Goal: Task Accomplishment & Management: Manage account settings

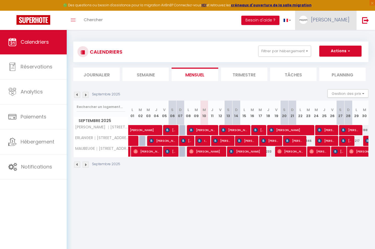
click at [341, 21] on span "[PERSON_NAME]" at bounding box center [330, 19] width 38 height 7
click at [363, 20] on div at bounding box center [187, 124] width 375 height 249
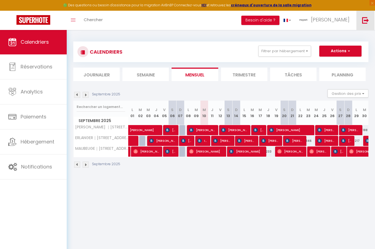
click at [363, 20] on img at bounding box center [365, 20] width 7 height 7
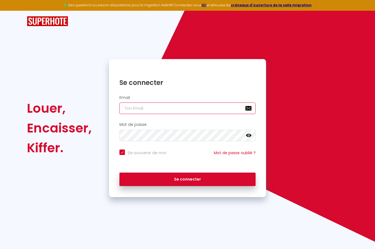
click at [175, 109] on input "email" at bounding box center [188, 108] width 136 height 12
type input "c"
checkbox input "true"
type input "co"
checkbox input "true"
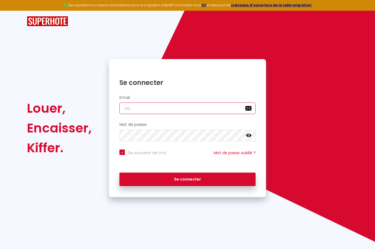
type input "con"
checkbox input "true"
type input "cont"
checkbox input "true"
type input "conta"
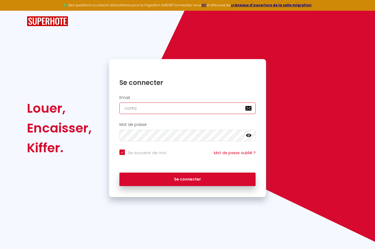
checkbox input "true"
type input "contac"
checkbox input "true"
type input "contact"
checkbox input "true"
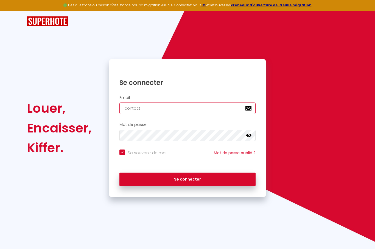
type input "contact@"
checkbox input "true"
type input "contact@b"
checkbox input "true"
type input "contact@by"
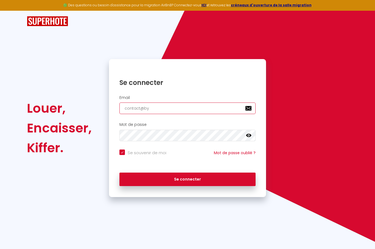
checkbox input "true"
type input "contact@bym"
checkbox input "true"
type input "contact@bymo"
checkbox input "true"
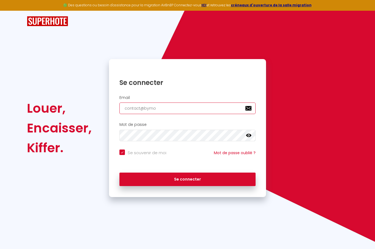
type input "contact@bymob"
checkbox input "true"
type input "contact@bymobi"
checkbox input "true"
type input "contact@bymobil"
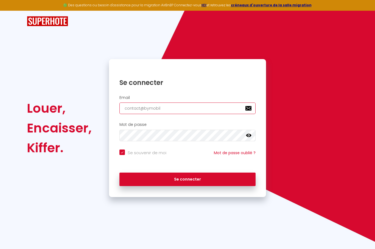
checkbox input "true"
type input "contact@bymobili"
checkbox input "true"
type input "contact@bymobilit"
checkbox input "true"
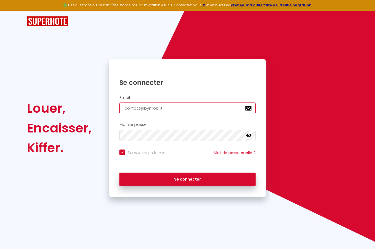
type input "contact@bymobility"
checkbox input "true"
type input "contact@bymobility."
checkbox input "true"
type input "contact@bymobility.f"
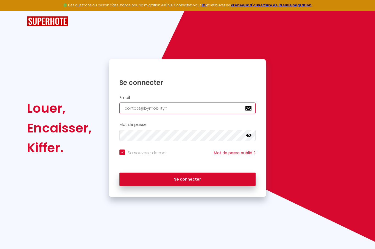
checkbox input "true"
type input "[EMAIL_ADDRESS][DOMAIN_NAME]"
checkbox input "true"
type input "[EMAIL_ADDRESS][DOMAIN_NAME]"
click at [250, 137] on icon at bounding box center [248, 135] width 5 height 5
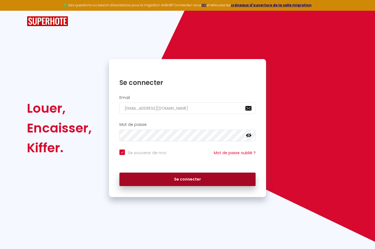
click at [166, 176] on button "Se connecter" at bounding box center [188, 180] width 136 height 14
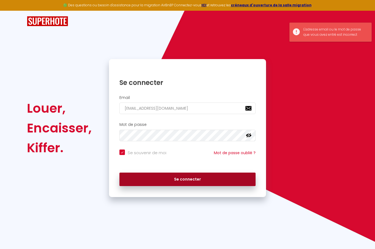
click at [166, 176] on button "Se connecter" at bounding box center [188, 180] width 136 height 14
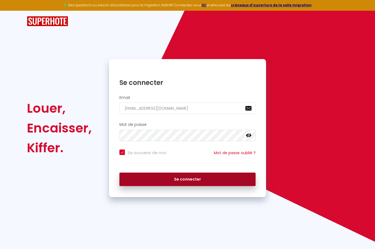
click at [157, 176] on button "Se connecter" at bounding box center [188, 180] width 136 height 14
click at [152, 181] on button "Se connecter" at bounding box center [188, 180] width 136 height 14
click at [167, 178] on button "Se connecter" at bounding box center [188, 180] width 136 height 14
checkbox input "true"
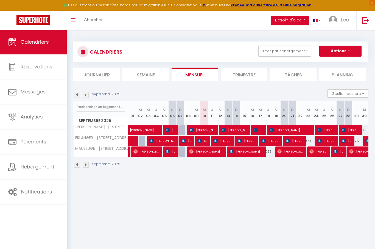
drag, startPoint x: 167, startPoint y: 178, endPoint x: 87, endPoint y: 94, distance: 115.4
click at [87, 94] on img at bounding box center [86, 95] width 6 height 6
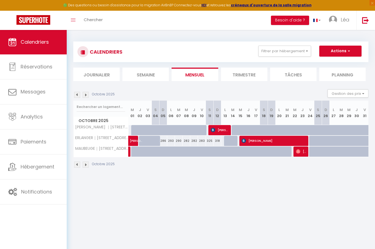
drag, startPoint x: 87, startPoint y: 94, endPoint x: 164, endPoint y: 141, distance: 89.9
click at [164, 141] on div "286" at bounding box center [163, 141] width 8 height 10
type input "286"
type input "Dim 05 Octobre 2025"
type input "Lun 06 Octobre 2025"
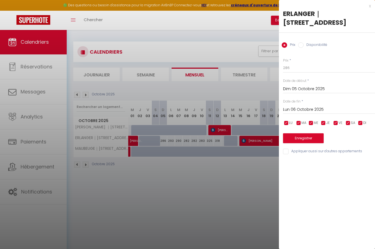
drag, startPoint x: 164, startPoint y: 141, endPoint x: 197, endPoint y: 176, distance: 48.2
click at [197, 176] on div at bounding box center [187, 124] width 375 height 249
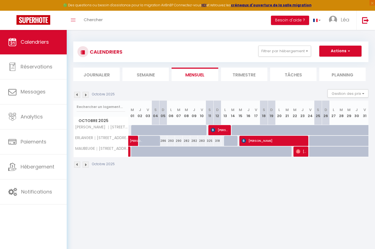
drag, startPoint x: 197, startPoint y: 176, endPoint x: 200, endPoint y: 142, distance: 34.7
click at [200, 142] on tr "ERLANGER｜[STREET_ADDRESS] [PERSON_NAME] 295 700 700 286 293 290 282 282 283" at bounding box center [221, 140] width 295 height 11
drag, startPoint x: 200, startPoint y: 142, endPoint x: 198, endPoint y: 179, distance: 37.4
click at [198, 179] on div "CALENDRIERS Filtrer par hébergement Tous [PERSON_NAME] ｜[STREET_ADDRESS][PERSON…" at bounding box center [221, 105] width 309 height 150
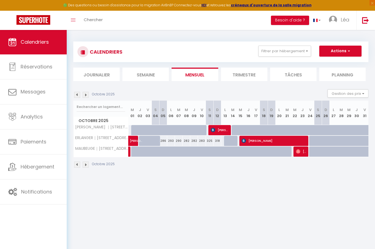
drag, startPoint x: 198, startPoint y: 179, endPoint x: 164, endPoint y: 140, distance: 51.6
click at [164, 140] on div "286" at bounding box center [163, 141] width 8 height 10
type input "286"
type input "Dim 05 Octobre 2025"
type input "Lun 06 Octobre 2025"
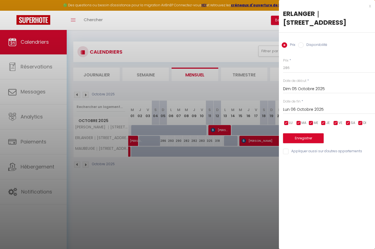
click at [306, 46] on label "Disponibilité" at bounding box center [316, 45] width 24 height 6
click at [304, 46] on input "Disponibilité" at bounding box center [300, 44] width 5 height 5
radio input "true"
radio input "false"
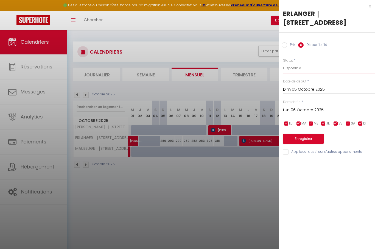
click at [304, 66] on select "Disponible Indisponible" at bounding box center [329, 68] width 92 height 10
select select "0"
click at [304, 136] on button "Enregistrer" at bounding box center [303, 139] width 41 height 10
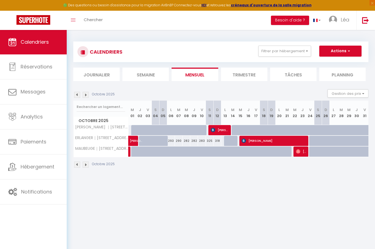
click at [164, 141] on div at bounding box center [166, 144] width 8 height 10
select select "1"
type input "Dim 05 Octobre 2025"
type input "Lun 06 Octobre 2025"
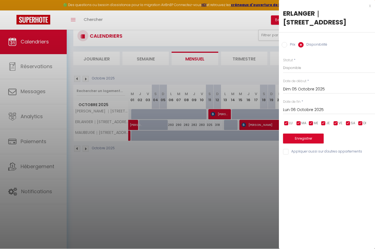
scroll to position [30, 0]
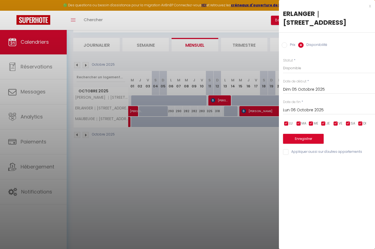
drag, startPoint x: 164, startPoint y: 141, endPoint x: 370, endPoint y: 9, distance: 245.2
click at [370, 8] on div "x" at bounding box center [325, 6] width 92 height 7
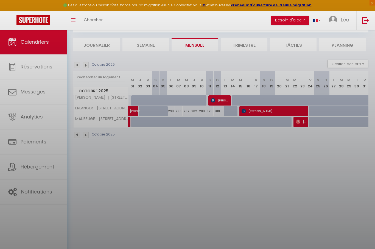
click at [370, 9] on div at bounding box center [187, 124] width 375 height 249
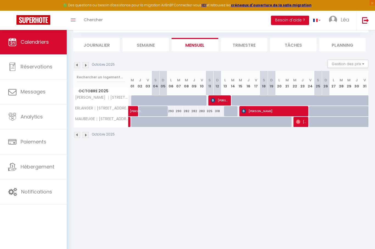
drag, startPoint x: 370, startPoint y: 9, endPoint x: 230, endPoint y: 111, distance: 173.4
click at [230, 111] on div at bounding box center [233, 111] width 8 height 10
select select "1"
type input "[DATE] Octobre 2025"
type input "Mer 15 Octobre 2025"
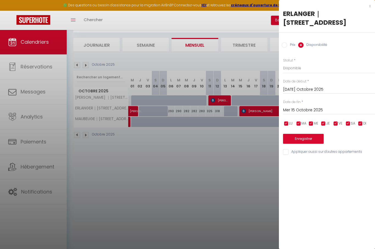
drag, startPoint x: 230, startPoint y: 111, endPoint x: 228, endPoint y: 194, distance: 83.3
click at [228, 194] on div at bounding box center [187, 124] width 375 height 249
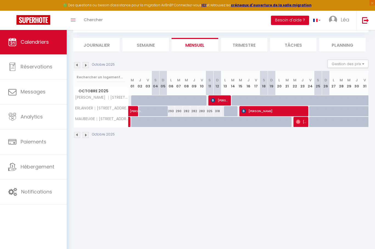
drag, startPoint x: 228, startPoint y: 194, endPoint x: 218, endPoint y: 113, distance: 81.2
click at [218, 113] on tr "ERLANGER｜[STREET_ADDRESS] [PERSON_NAME] 295 700 700 286 293 290 282 282 283" at bounding box center [221, 111] width 295 height 11
click at [218, 114] on div "318" at bounding box center [218, 111] width 8 height 10
select select "1"
type input "Dim 12 Octobre 2025"
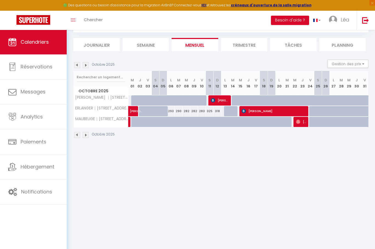
type input "Lun 13 Octobre 2025"
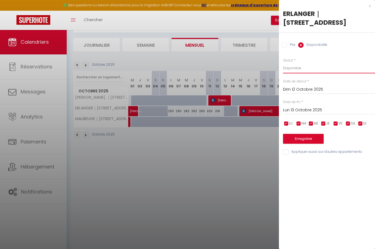
drag, startPoint x: 218, startPoint y: 114, endPoint x: 298, endPoint y: 68, distance: 91.9
select select "0"
click at [304, 137] on button "Enregistrer" at bounding box center [303, 139] width 41 height 10
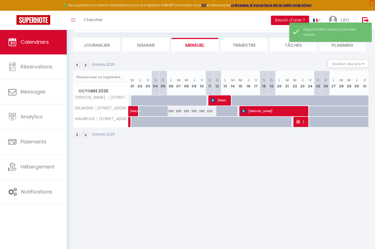
drag, startPoint x: 304, startPoint y: 137, endPoint x: 87, endPoint y: 63, distance: 229.5
click at [87, 63] on img at bounding box center [86, 65] width 6 height 6
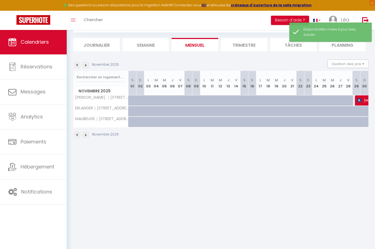
drag, startPoint x: 87, startPoint y: 63, endPoint x: 77, endPoint y: 66, distance: 10.5
click at [77, 66] on img at bounding box center [77, 65] width 6 height 6
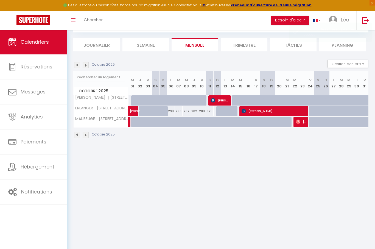
drag, startPoint x: 77, startPoint y: 66, endPoint x: 204, endPoint y: 111, distance: 135.0
click at [204, 111] on tr "ERLANGER｜[STREET_ADDRESS] [PERSON_NAME] 295 700 700 286 293 290 282 282 283" at bounding box center [221, 111] width 295 height 11
drag, startPoint x: 204, startPoint y: 111, endPoint x: 174, endPoint y: 110, distance: 30.5
click at [173, 110] on div "293" at bounding box center [171, 111] width 8 height 10
select select "1"
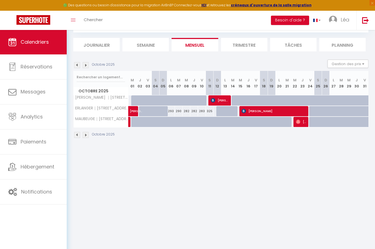
type input "Lun 06 Octobre 2025"
type input "[DATE] Octobre 2025"
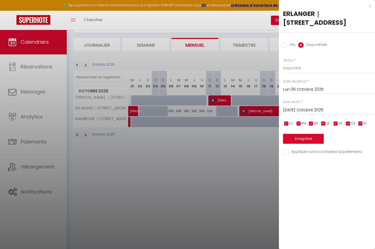
click at [299, 121] on input "checkbox" at bounding box center [298, 123] width 5 height 5
checkbox input "false"
click at [298, 112] on input "[DATE] Octobre 2025" at bounding box center [329, 110] width 92 height 7
drag, startPoint x: 298, startPoint y: 112, endPoint x: 245, endPoint y: 146, distance: 63.4
click at [245, 146] on div at bounding box center [187, 124] width 375 height 249
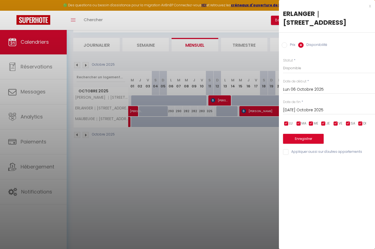
select select
checkbox input "true"
click at [245, 146] on div at bounding box center [187, 124] width 375 height 249
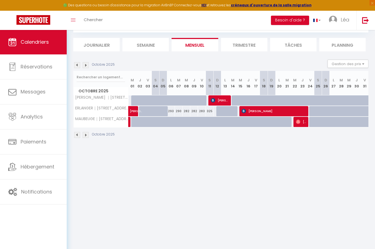
drag, startPoint x: 245, startPoint y: 146, endPoint x: 172, endPoint y: 110, distance: 81.0
click at [172, 110] on div "293" at bounding box center [171, 111] width 8 height 10
select select "1"
type input "Lun 06 Octobre 2025"
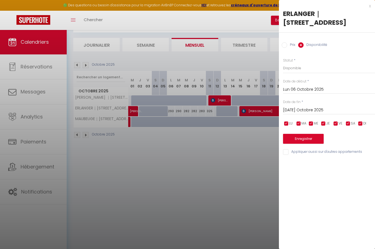
click at [304, 111] on input "[DATE] Octobre 2025" at bounding box center [329, 110] width 92 height 7
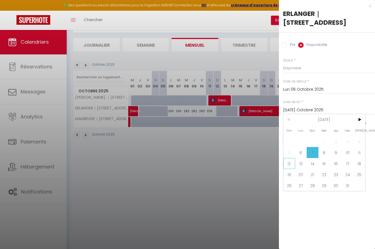
drag, startPoint x: 304, startPoint y: 110, endPoint x: 288, endPoint y: 166, distance: 58.1
click at [288, 166] on span "12" at bounding box center [290, 163] width 12 height 11
type input "Dim 12 Octobre 2025"
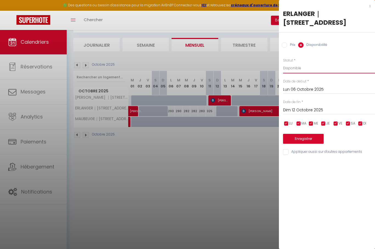
drag, startPoint x: 288, startPoint y: 166, endPoint x: 299, endPoint y: 66, distance: 100.4
select select "0"
drag, startPoint x: 299, startPoint y: 66, endPoint x: 303, endPoint y: 138, distance: 71.5
click at [303, 138] on button "Enregistrer" at bounding box center [303, 139] width 41 height 10
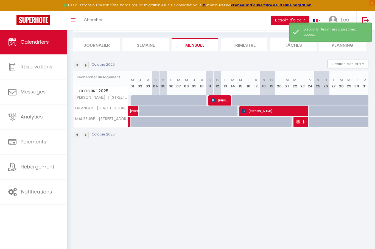
drag, startPoint x: 303, startPoint y: 138, endPoint x: 76, endPoint y: 66, distance: 237.3
click at [76, 66] on img at bounding box center [77, 65] width 6 height 6
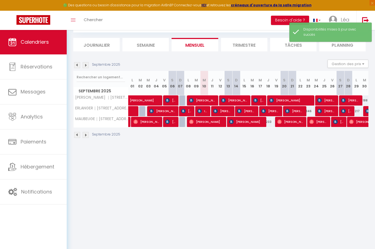
drag, startPoint x: 76, startPoint y: 66, endPoint x: 87, endPoint y: 66, distance: 11.0
click at [87, 66] on img at bounding box center [86, 65] width 6 height 6
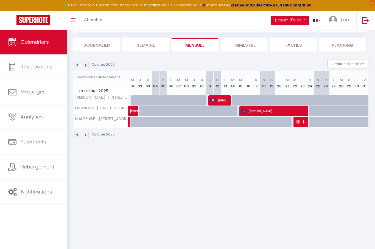
click at [87, 66] on img at bounding box center [86, 65] width 6 height 6
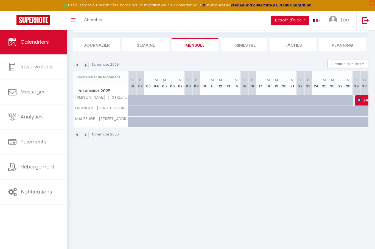
click at [87, 66] on img at bounding box center [86, 65] width 6 height 6
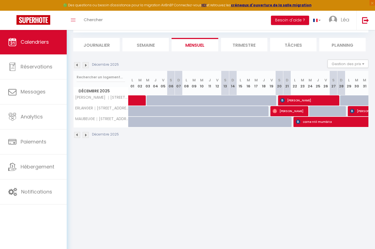
click at [88, 66] on img at bounding box center [86, 65] width 6 height 6
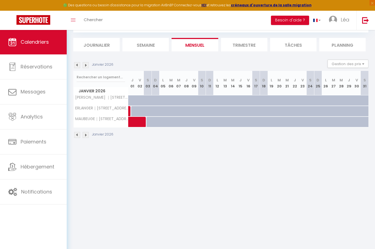
click at [88, 66] on img at bounding box center [86, 65] width 6 height 6
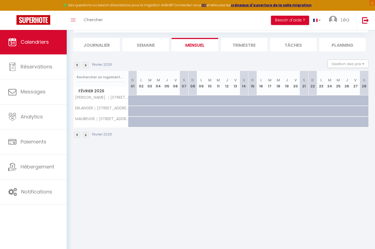
click at [88, 66] on img at bounding box center [86, 65] width 6 height 6
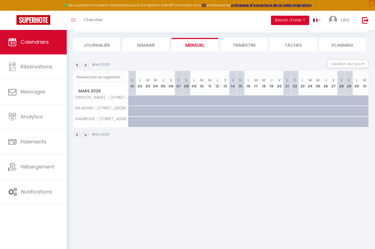
click at [88, 65] on img at bounding box center [86, 65] width 6 height 6
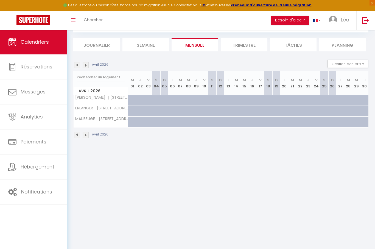
click at [88, 66] on img at bounding box center [86, 65] width 6 height 6
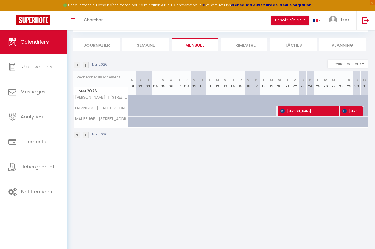
click at [88, 66] on img at bounding box center [86, 65] width 6 height 6
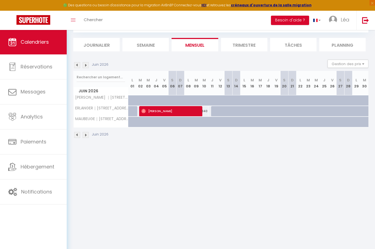
click at [88, 66] on img at bounding box center [86, 65] width 6 height 6
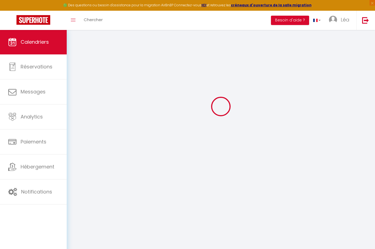
click at [88, 66] on div at bounding box center [220, 106] width 295 height 199
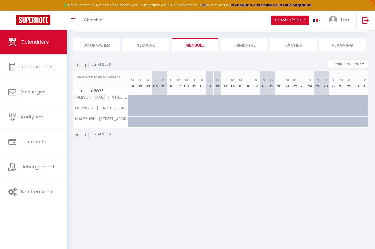
click at [88, 66] on img at bounding box center [86, 65] width 6 height 6
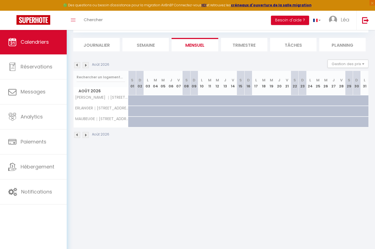
click at [88, 66] on img at bounding box center [86, 65] width 6 height 6
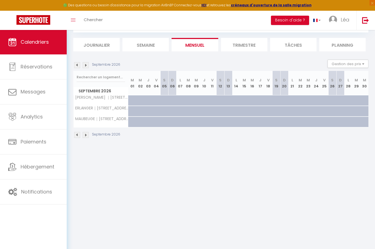
drag, startPoint x: 88, startPoint y: 66, endPoint x: 78, endPoint y: 65, distance: 10.0
click at [78, 65] on img at bounding box center [77, 65] width 6 height 6
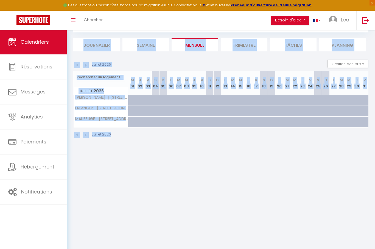
click at [78, 64] on img at bounding box center [77, 65] width 6 height 6
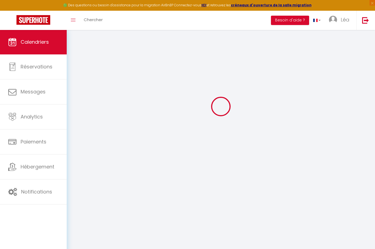
click at [78, 65] on div at bounding box center [220, 106] width 295 height 199
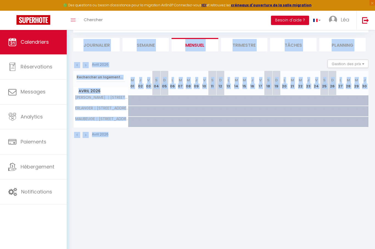
click at [78, 64] on img at bounding box center [77, 65] width 6 height 6
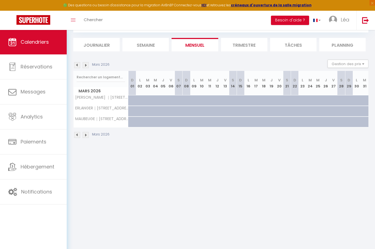
click at [78, 64] on img at bounding box center [77, 65] width 6 height 6
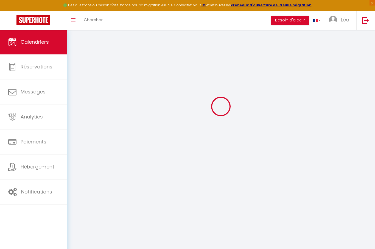
click at [78, 65] on div at bounding box center [220, 106] width 295 height 199
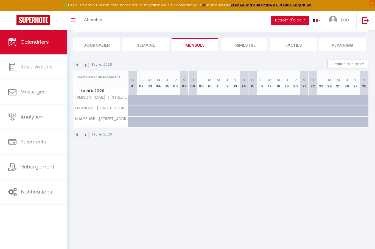
click at [78, 64] on img at bounding box center [77, 65] width 6 height 6
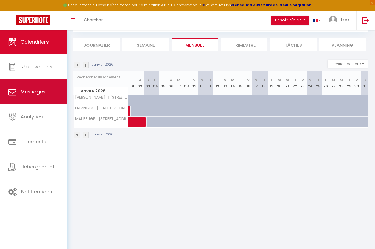
drag, startPoint x: 78, startPoint y: 65, endPoint x: 38, endPoint y: 96, distance: 51.0
click at [38, 96] on link "Messages" at bounding box center [33, 91] width 67 height 25
select select "message"
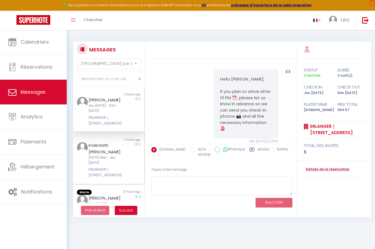
drag, startPoint x: 38, startPoint y: 96, endPoint x: 115, endPoint y: 149, distance: 93.9
click at [115, 149] on div "Inderdath [PERSON_NAME]" at bounding box center [106, 148] width 34 height 13
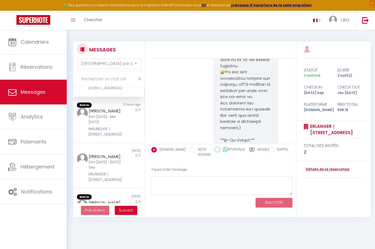
scroll to position [126, 0]
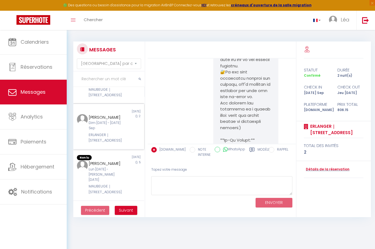
click at [101, 134] on div "[PERSON_NAME] Dim [DATE] - [DATE] Sep ERLANGER｜[STREET_ADDRESS]" at bounding box center [105, 128] width 41 height 29
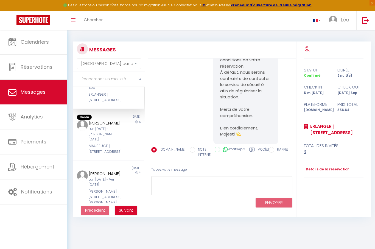
scroll to position [203, 0]
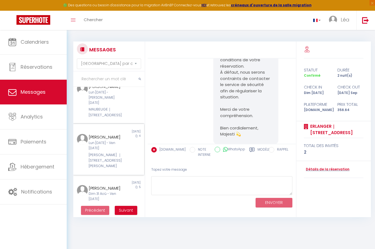
click at [102, 148] on div "Lun [DATE] - Ven [DATE]" at bounding box center [106, 145] width 34 height 10
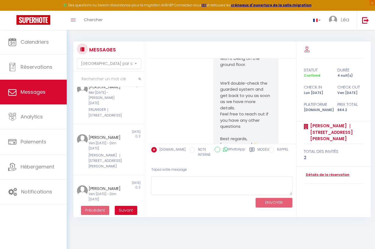
scroll to position [356, 0]
click at [121, 133] on div "[PERSON_NAME]" at bounding box center [106, 136] width 34 height 7
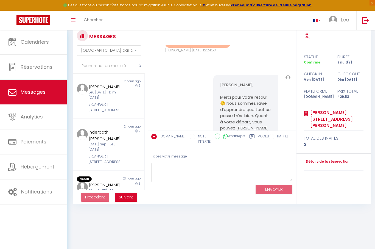
click at [126, 199] on span "Suivant" at bounding box center [126, 196] width 14 height 5
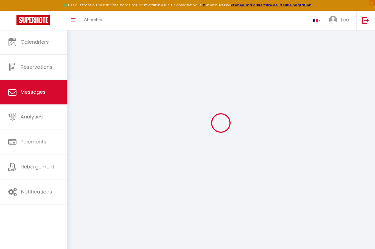
scroll to position [2304, 0]
